Goal: Task Accomplishment & Management: Use online tool/utility

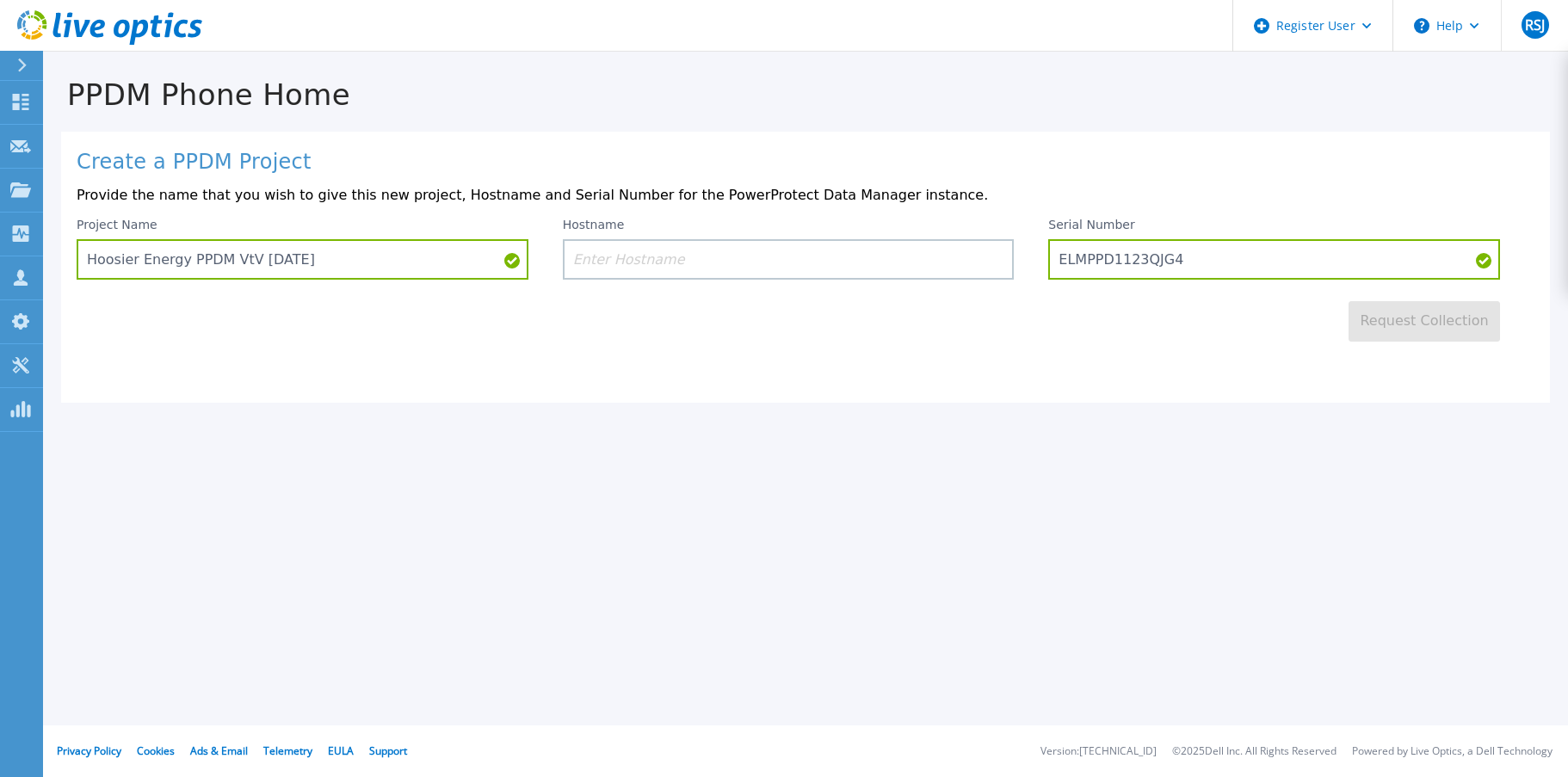
drag, startPoint x: 1209, startPoint y: 254, endPoint x: 1215, endPoint y: 176, distance: 78.2
click at [1210, 253] on input "ELMPPD1123QJG4" at bounding box center [1274, 260] width 452 height 40
drag, startPoint x: 594, startPoint y: 231, endPoint x: 570, endPoint y: 232, distance: 24.0
click at [590, 230] on label "Hostname" at bounding box center [593, 224] width 62 height 12
drag, startPoint x: 226, startPoint y: 265, endPoint x: 339, endPoint y: 266, distance: 113.0
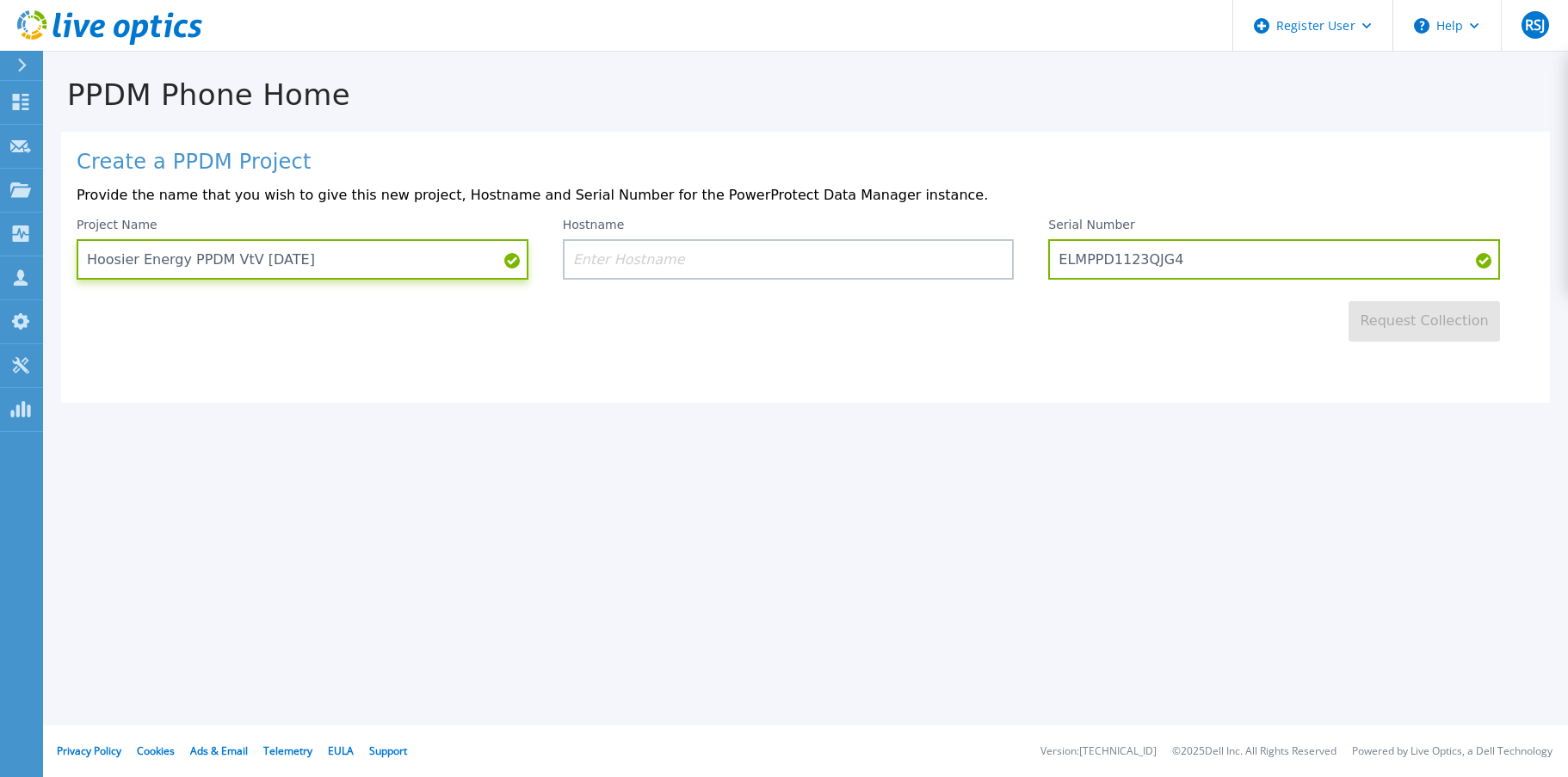
click at [235, 266] on input "Hoosier Energy PPDM VtV [DATE]" at bounding box center [302, 260] width 452 height 40
click at [1174, 271] on input "ELMPPD1123QJG4" at bounding box center [1274, 260] width 452 height 40
click at [1199, 262] on input "ELMPPD1123QJG4" at bounding box center [1274, 260] width 452 height 40
click at [1195, 262] on input "ELMPPD1123QJG4" at bounding box center [1274, 260] width 452 height 40
drag, startPoint x: 1189, startPoint y: 263, endPoint x: 998, endPoint y: 277, distance: 191.5
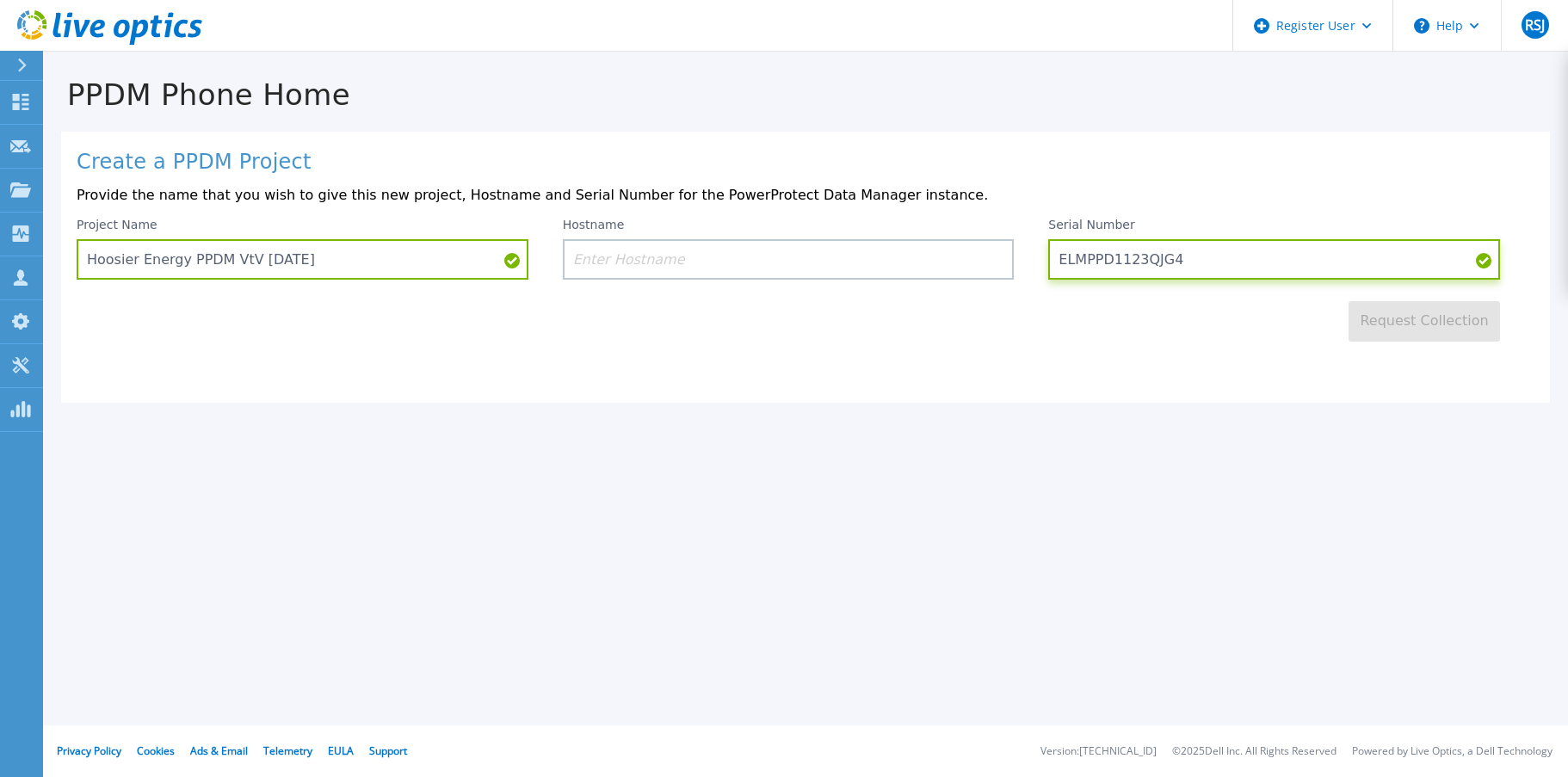
click at [1137, 270] on input "ELMPPD1123QJG4" at bounding box center [1274, 260] width 452 height 40
click at [723, 279] on input at bounding box center [788, 260] width 452 height 40
click at [1179, 262] on input "ELMPPD1123QJG4" at bounding box center [1274, 260] width 452 height 40
click at [1193, 262] on input "ELMPPD1123QJG4" at bounding box center [1274, 260] width 452 height 40
click at [1194, 263] on input "ELMPPD1123QJG4" at bounding box center [1274, 260] width 452 height 40
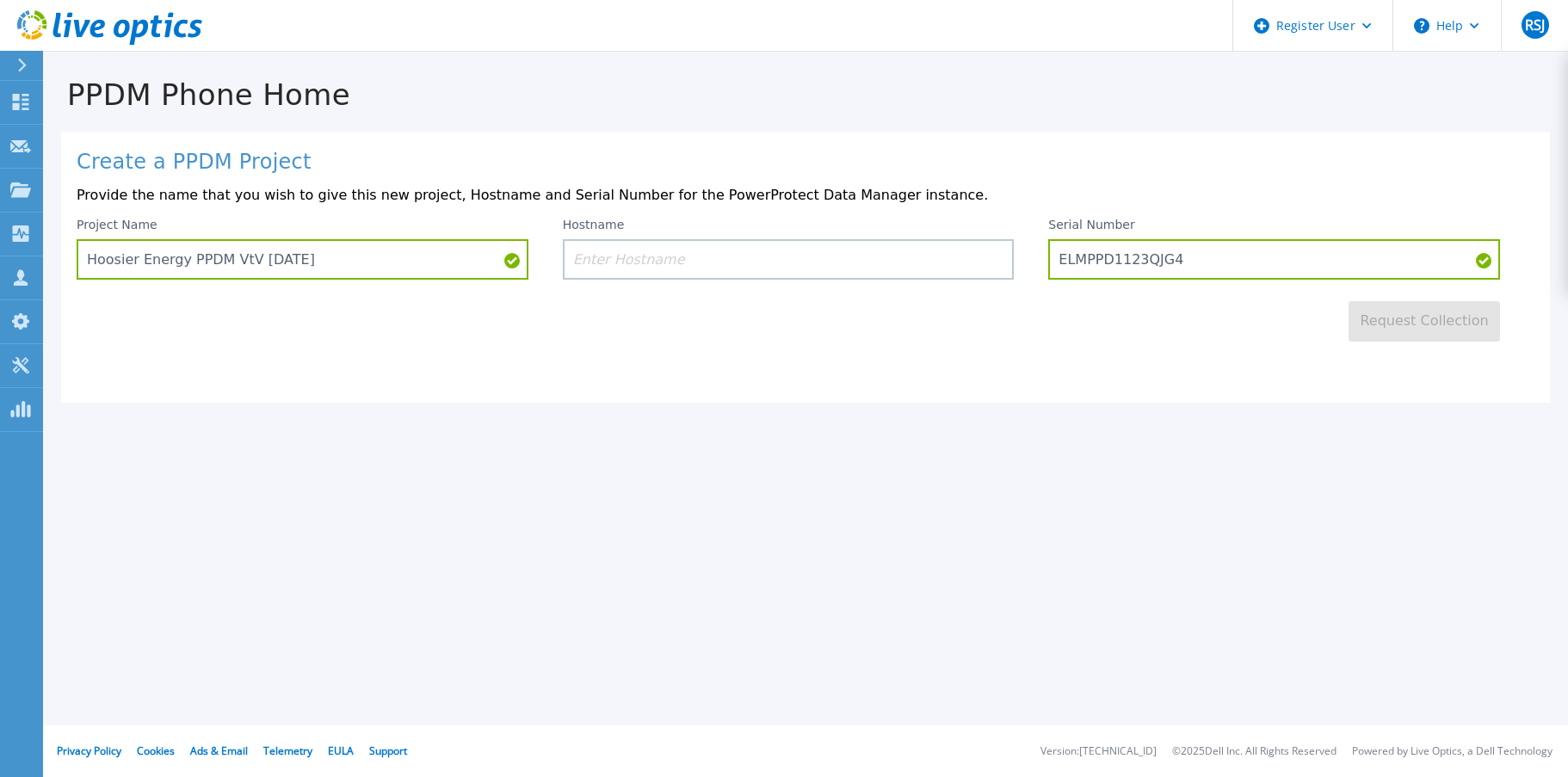
click at [727, 259] on input at bounding box center [788, 260] width 452 height 40
click at [1208, 265] on input "ELMPPD1123QJG4" at bounding box center [1274, 260] width 452 height 40
